Goal: Transaction & Acquisition: Obtain resource

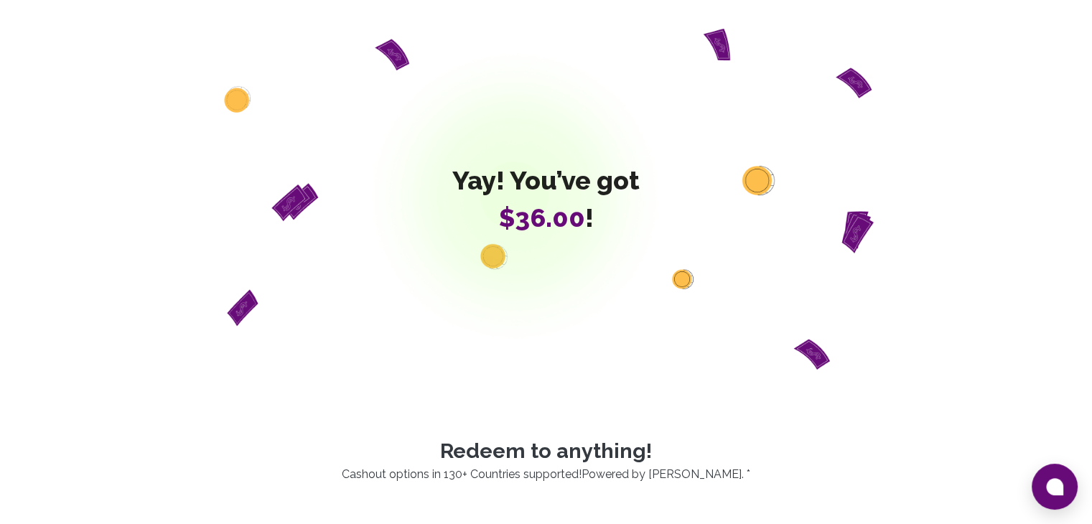
scroll to position [431, 0]
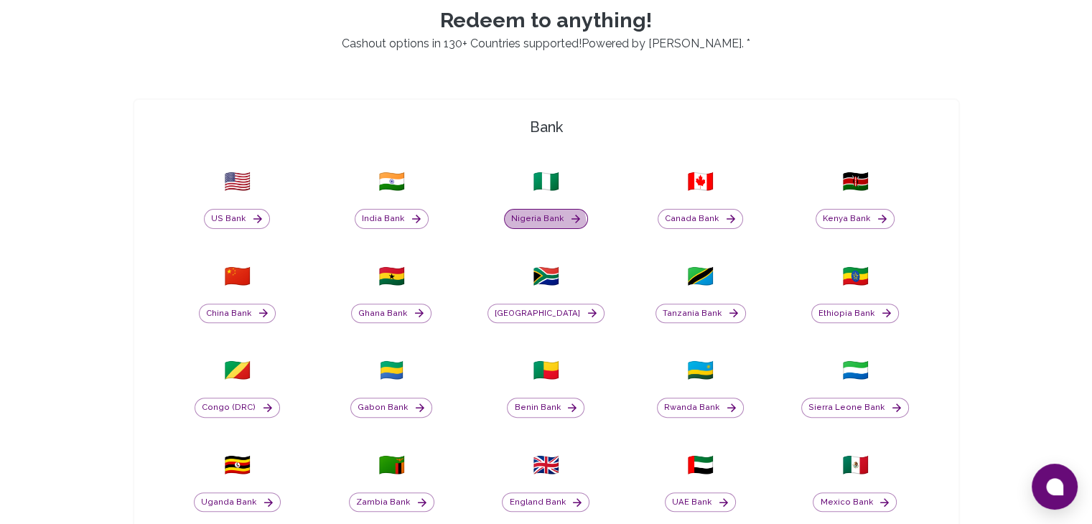
click at [544, 225] on button "Nigeria Bank" at bounding box center [546, 219] width 84 height 20
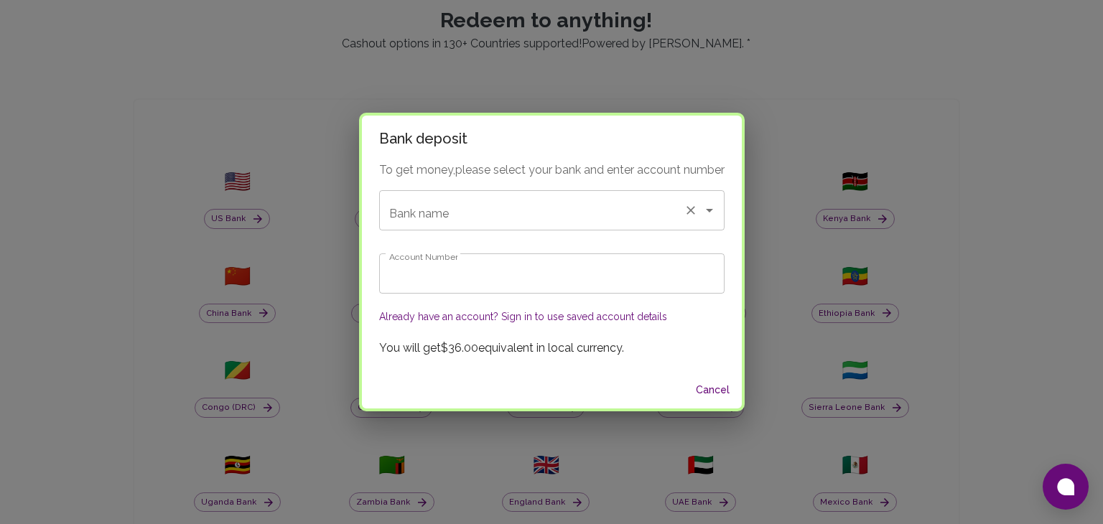
click at [537, 226] on div "Bank name" at bounding box center [551, 210] width 345 height 40
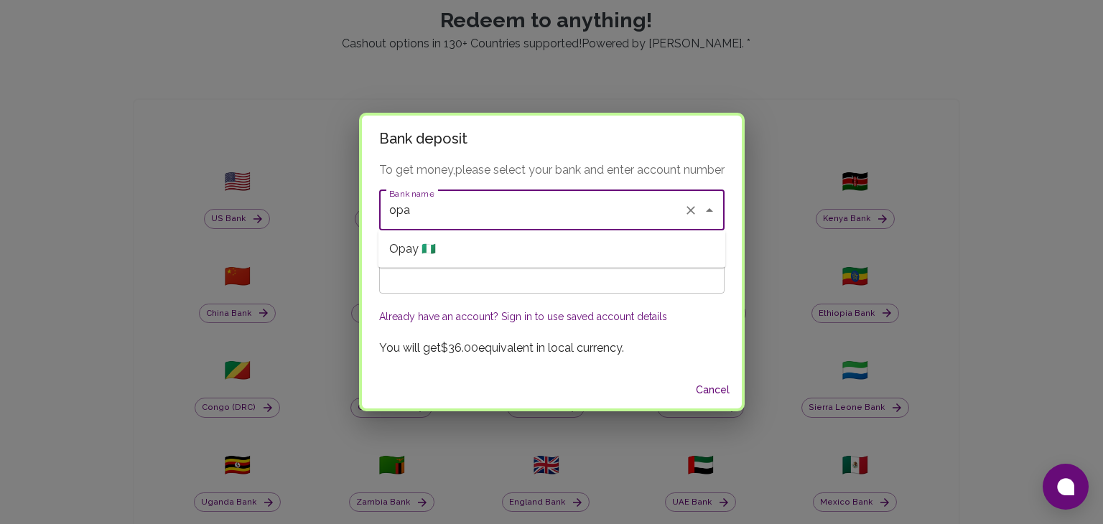
click at [502, 260] on li "Opay 🇳🇬" at bounding box center [552, 249] width 348 height 26
type input "Opay"
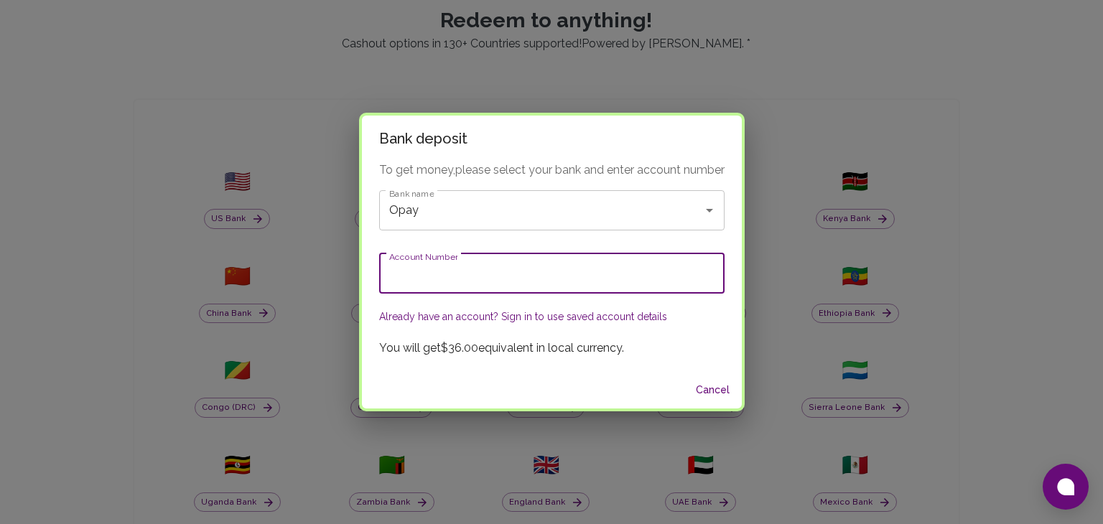
click at [495, 273] on input "Account Number" at bounding box center [551, 273] width 345 height 40
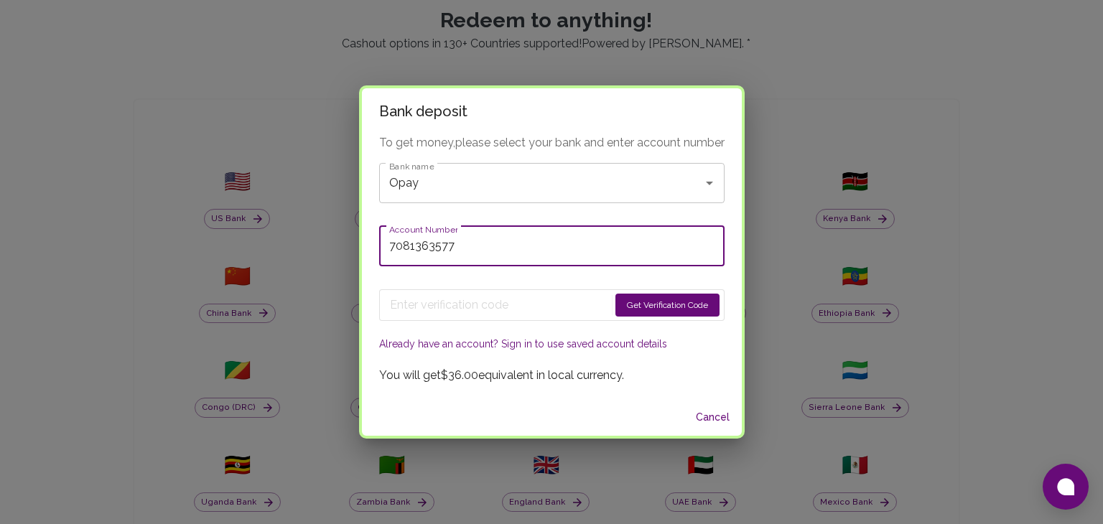
type input "7081363577"
click at [643, 297] on button "Get Verification Code" at bounding box center [667, 305] width 104 height 23
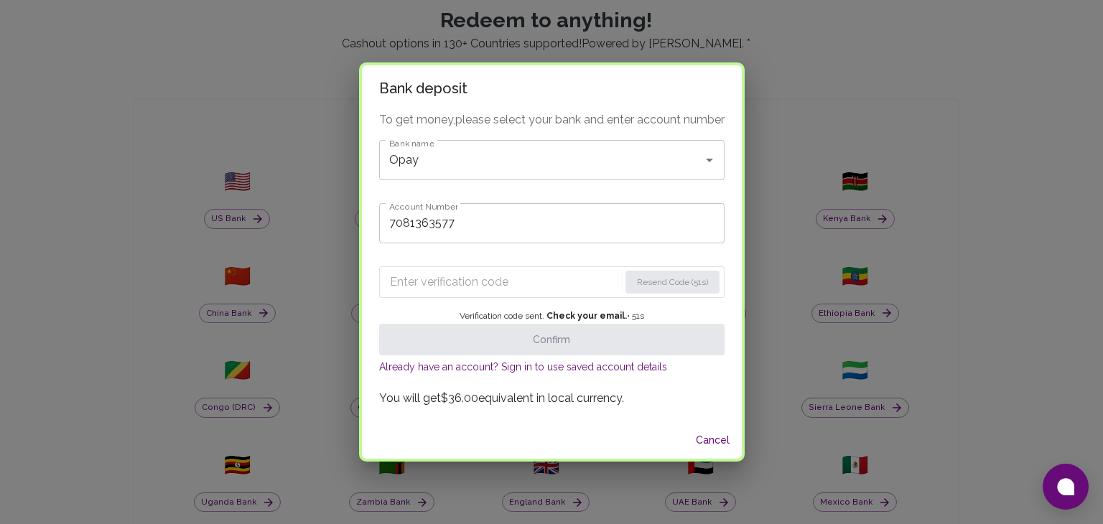
click at [502, 280] on input "Enter verification code" at bounding box center [504, 282] width 229 height 23
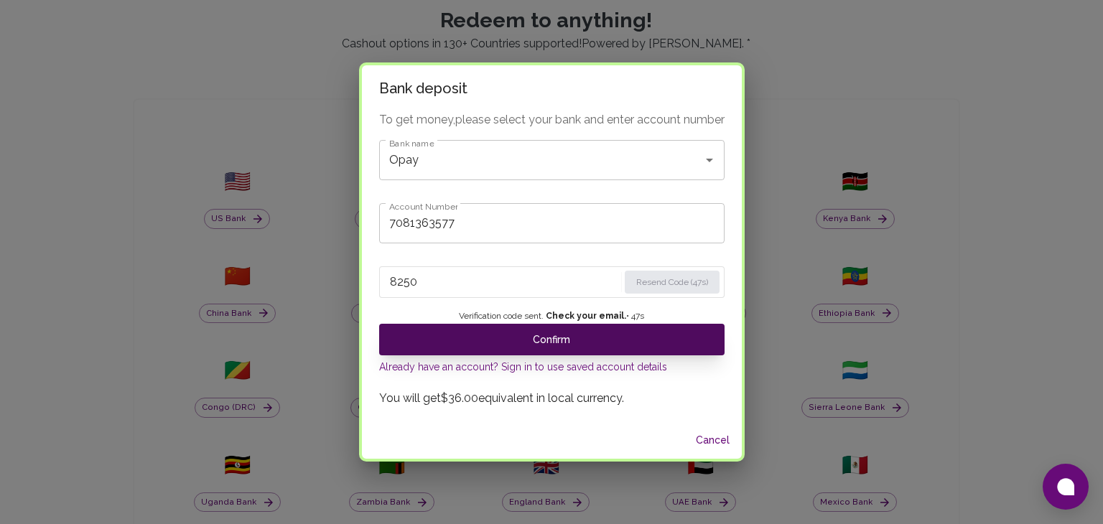
type input "8250"
click at [515, 325] on button "Confirm" at bounding box center [551, 340] width 345 height 32
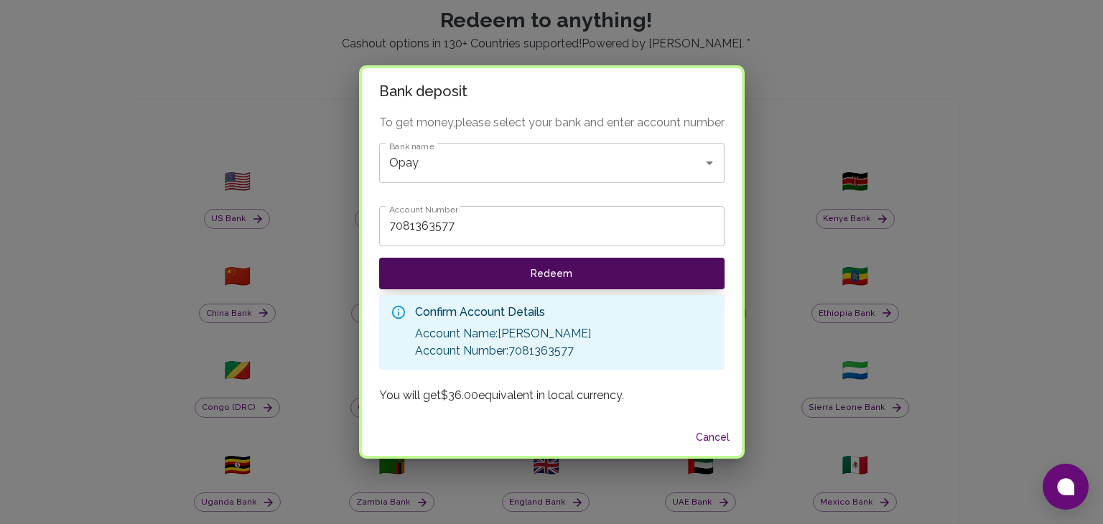
click at [556, 274] on button "Redeem" at bounding box center [551, 274] width 345 height 32
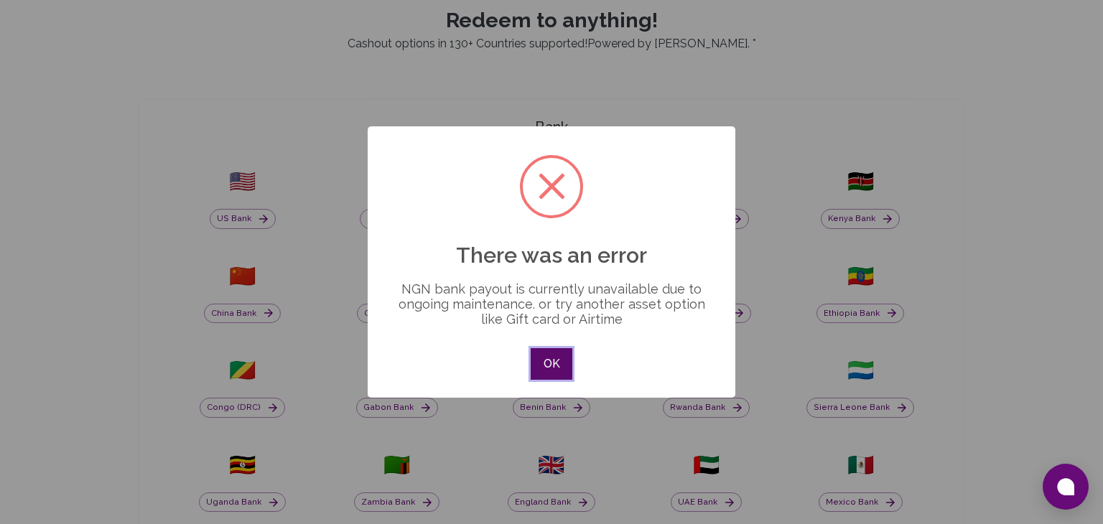
click at [549, 357] on button "OK" at bounding box center [552, 364] width 42 height 32
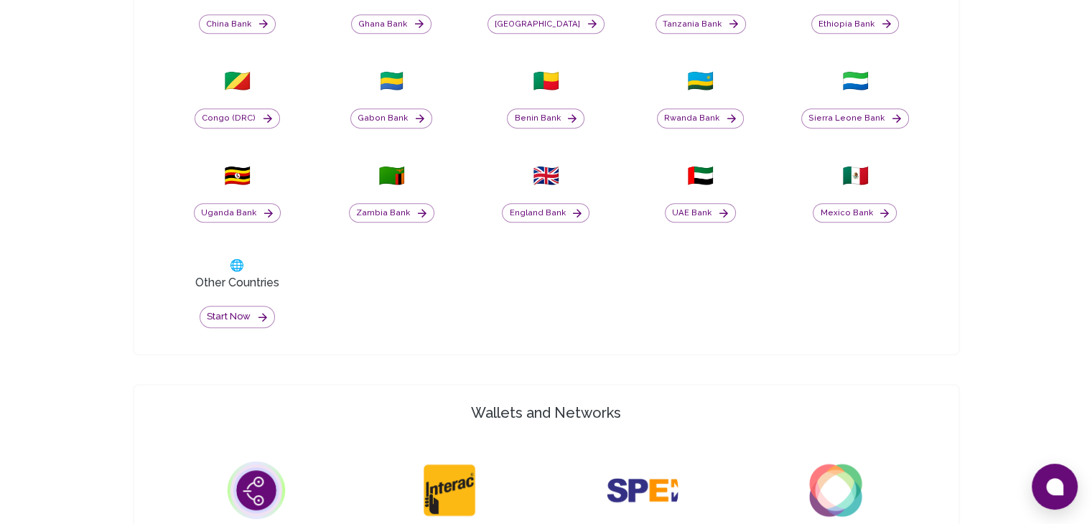
scroll to position [646, 0]
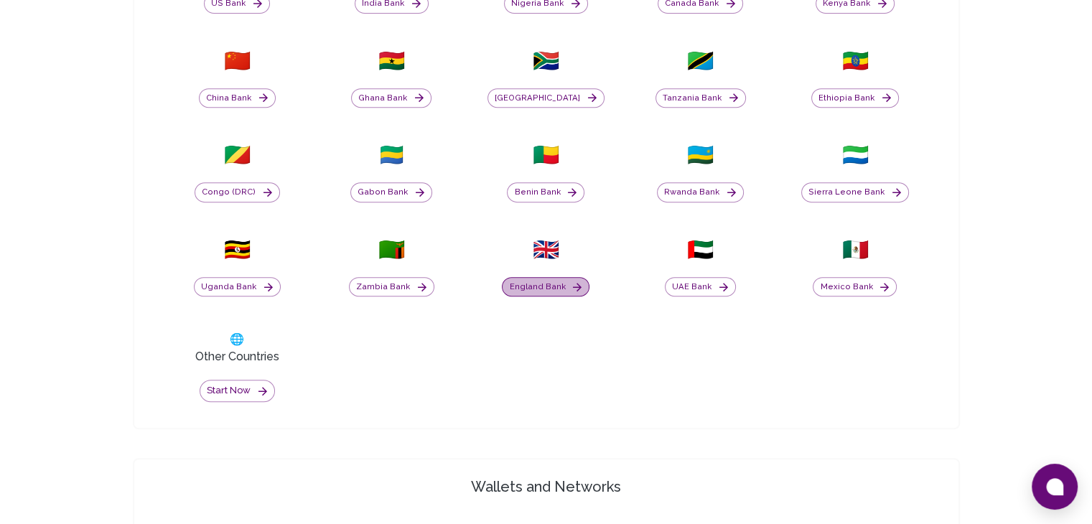
click at [558, 290] on button "England Bank" at bounding box center [546, 287] width 88 height 20
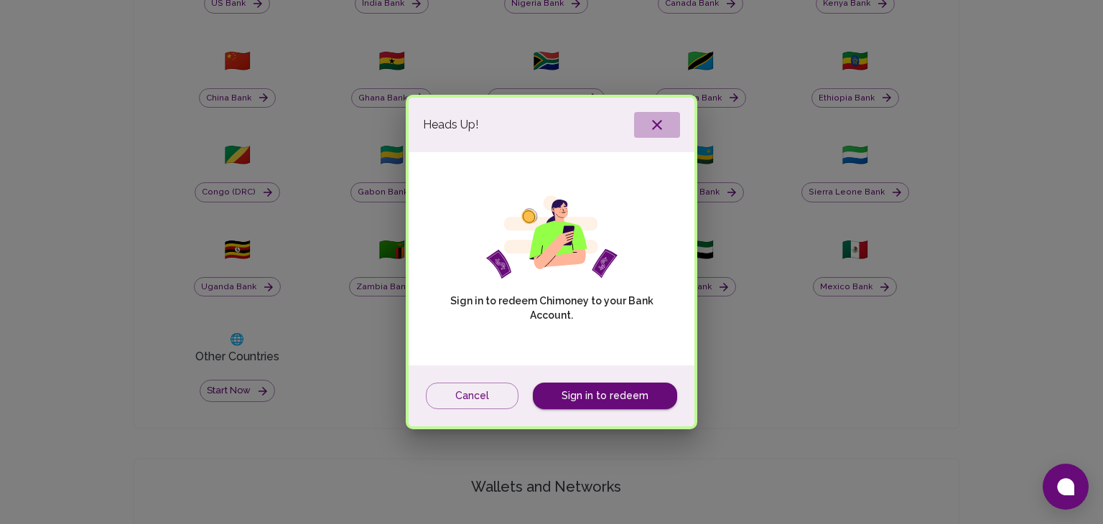
click at [660, 118] on icon "button" at bounding box center [656, 124] width 17 height 17
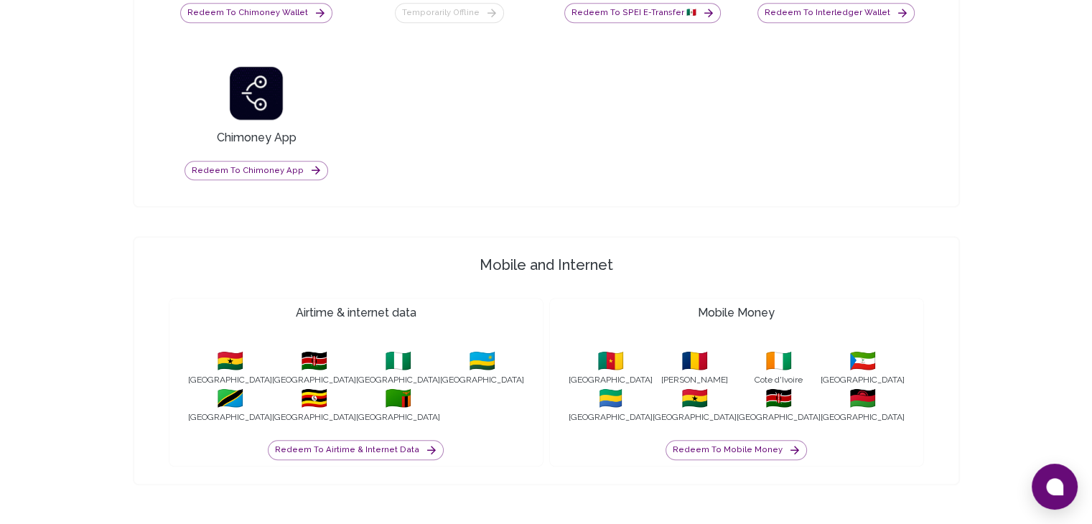
scroll to position [1396, 0]
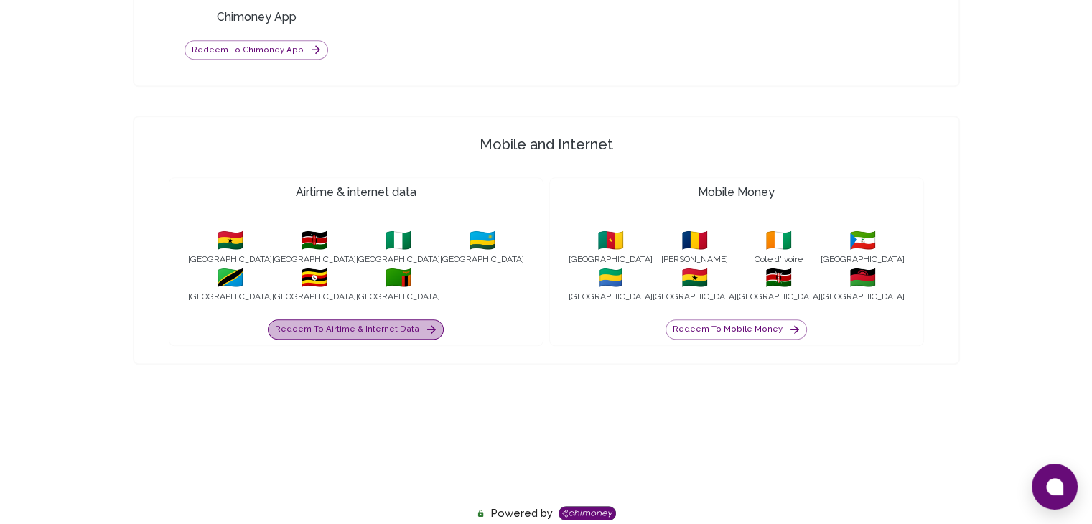
click at [377, 322] on button "Redeem to Airtime & internet data" at bounding box center [356, 330] width 176 height 20
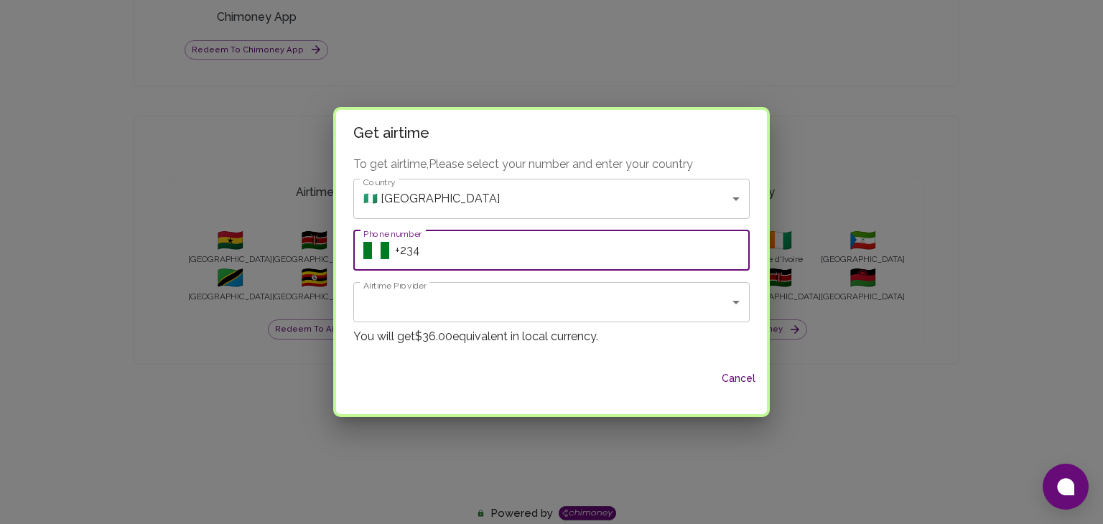
click at [452, 255] on input "Phone number" at bounding box center [572, 250] width 355 height 40
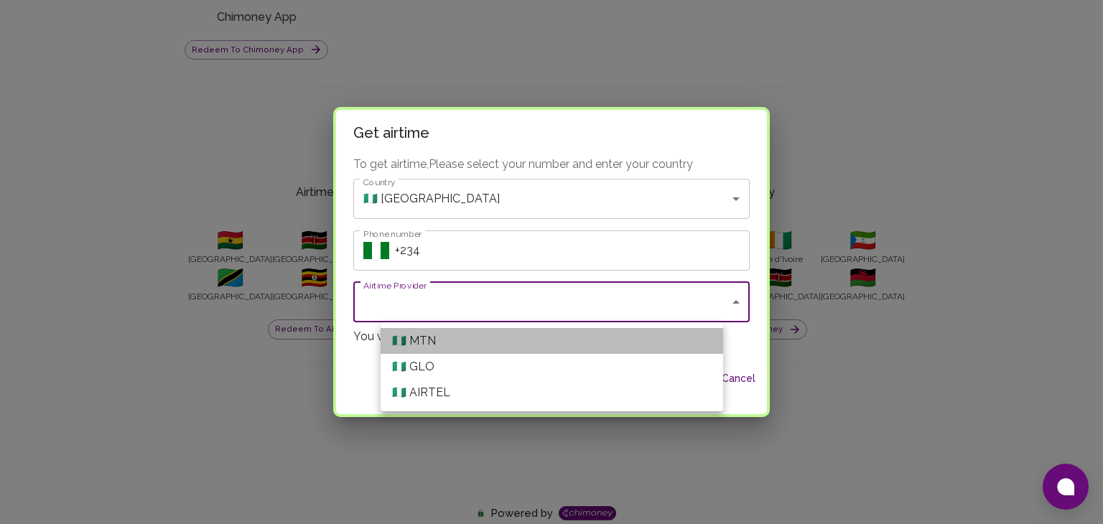
click at [457, 331] on li "🇳🇬 MTN" at bounding box center [552, 341] width 342 height 26
type input "MTN"
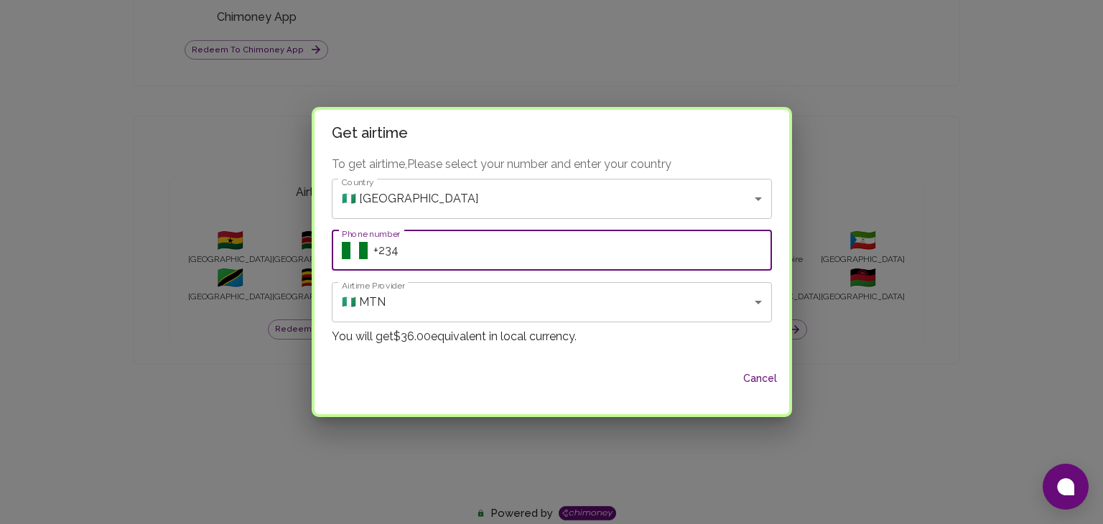
click at [483, 248] on input "Phone number" at bounding box center [572, 250] width 399 height 40
type input "+2349"
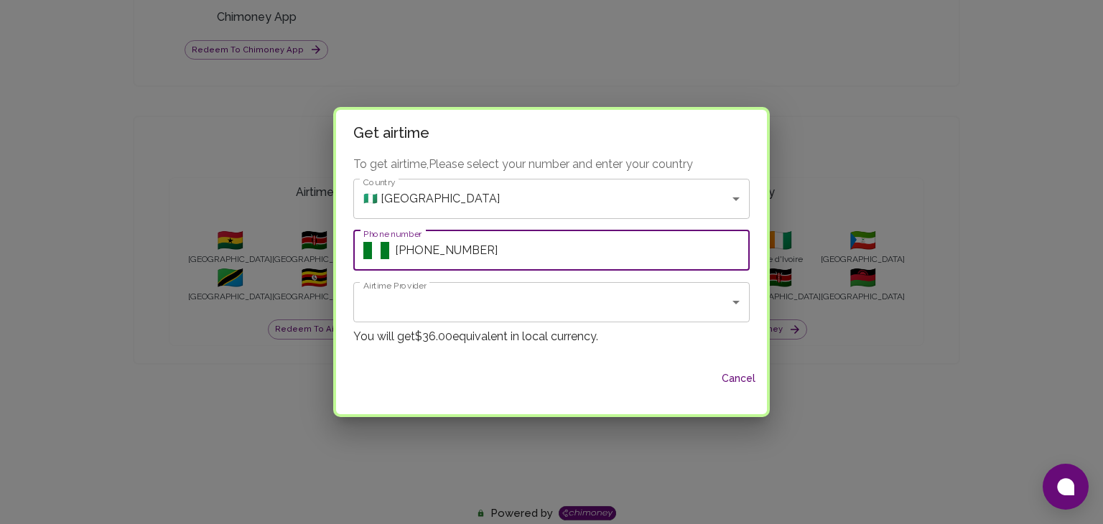
type input "[PHONE_NUMBER]"
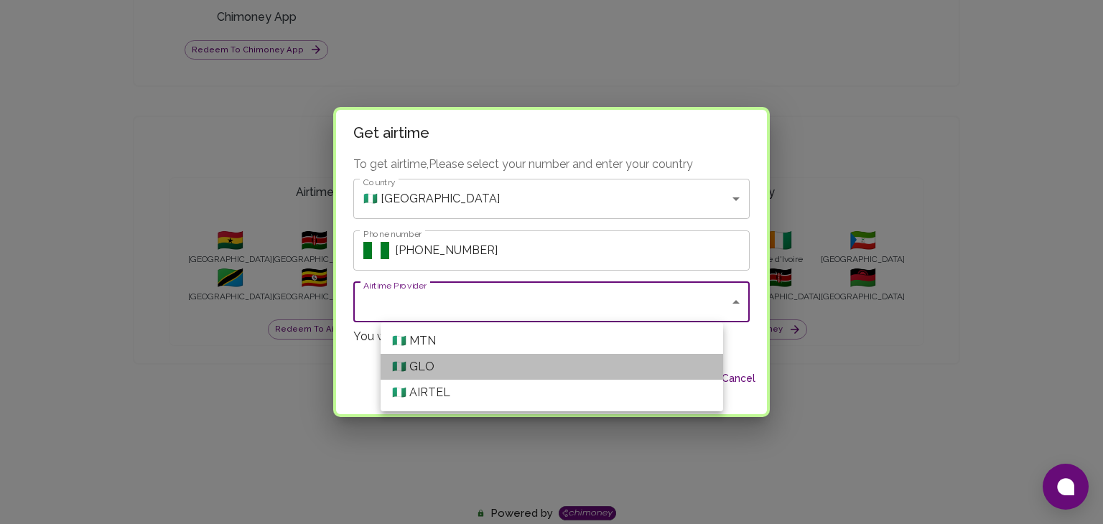
click at [503, 356] on li "🇳🇬 GLO" at bounding box center [552, 367] width 342 height 26
type input "GLO"
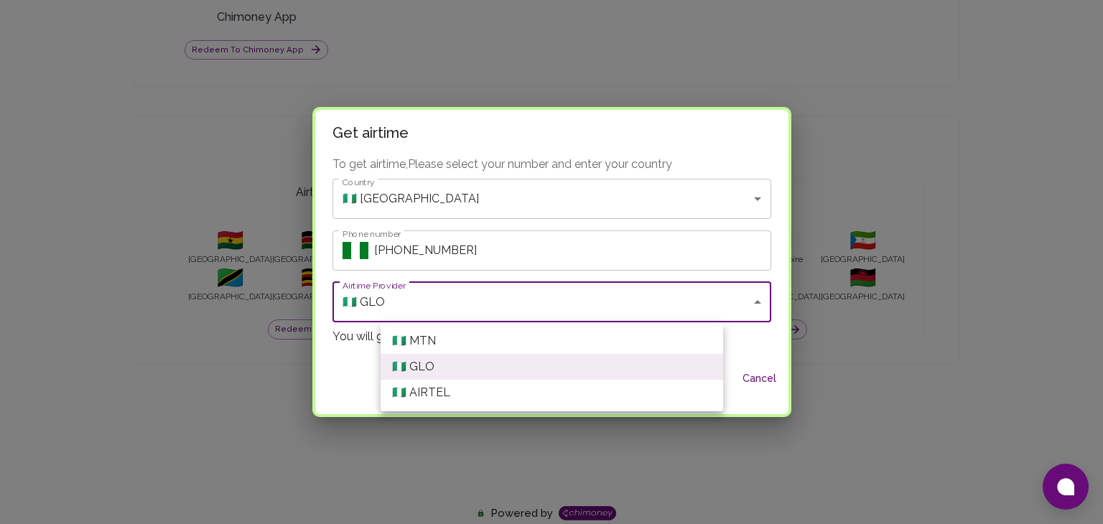
click at [574, 251] on div at bounding box center [551, 262] width 1103 height 524
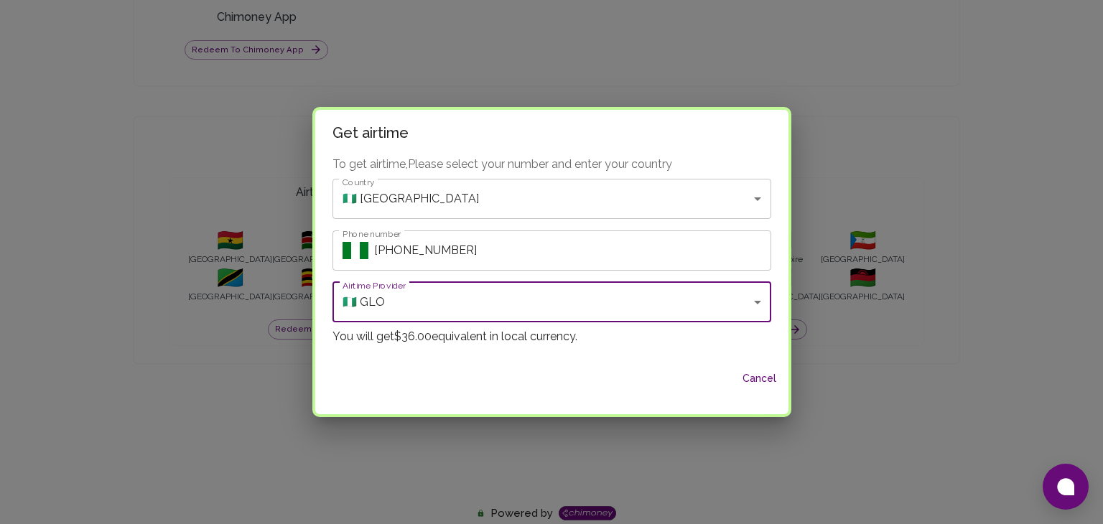
click at [737, 380] on button "Cancel" at bounding box center [760, 378] width 46 height 27
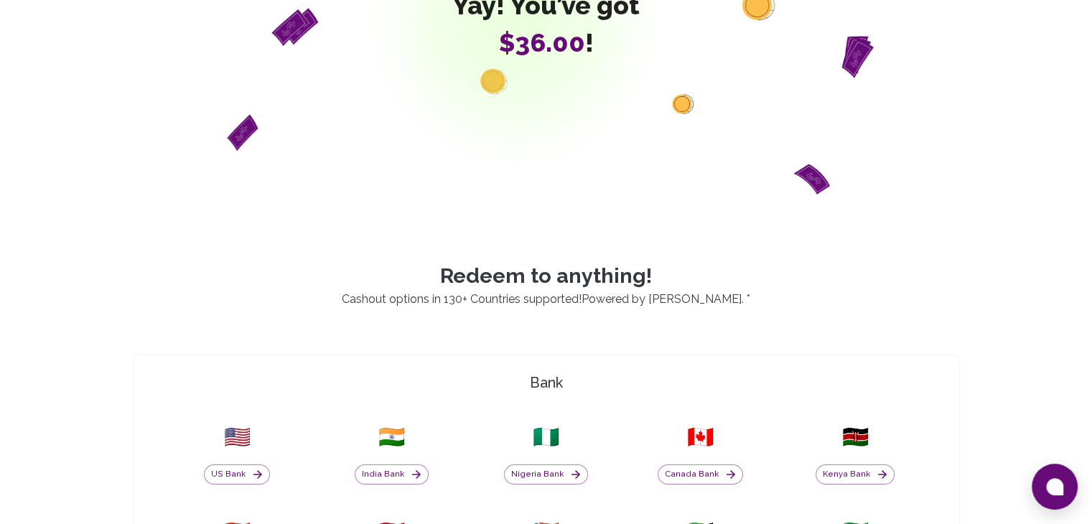
scroll to position [0, 0]
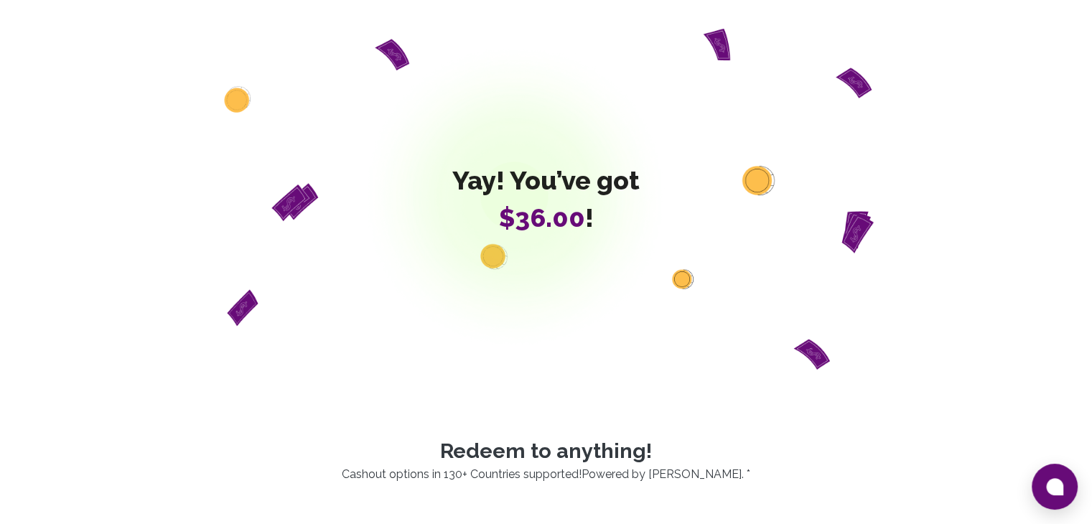
drag, startPoint x: 591, startPoint y: 196, endPoint x: 586, endPoint y: 208, distance: 13.2
click at [586, 200] on h1 "Yay! You’ve got $36.00 !" at bounding box center [545, 199] width 187 height 66
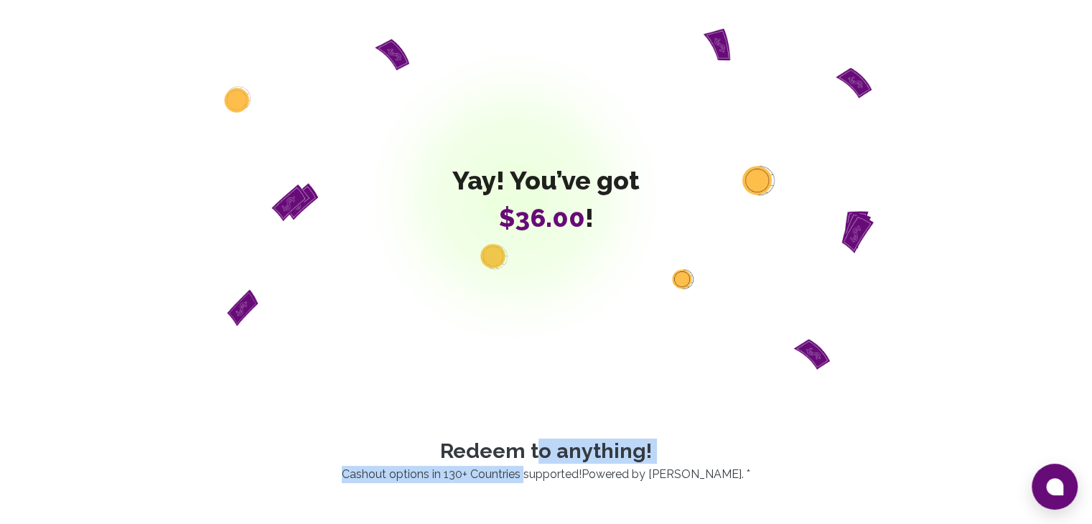
click at [546, 442] on p "Redeem to anything!" at bounding box center [547, 451] width 862 height 25
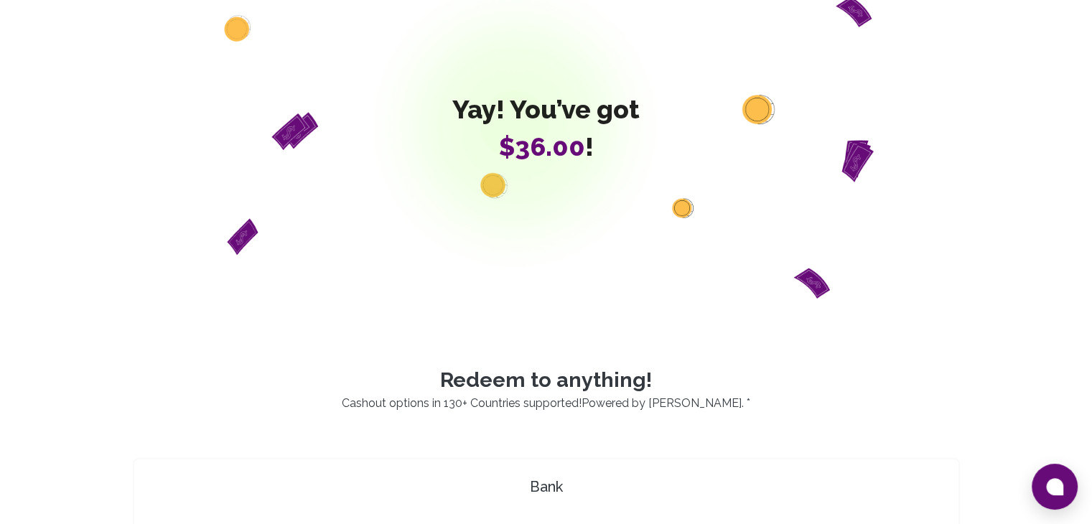
scroll to position [144, 0]
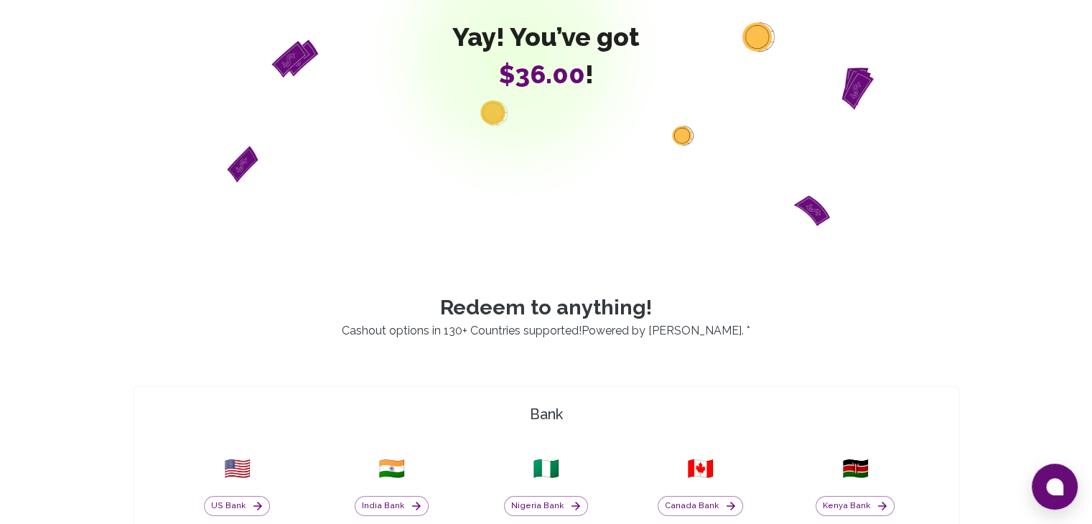
click at [572, 332] on p "Cashout options in 130+ Countries supported! Powered by Chimoney . *" at bounding box center [547, 330] width 862 height 17
click at [147, 93] on div "Yay! You’ve got $36.00 !" at bounding box center [546, 55] width 827 height 341
